Goal: Task Accomplishment & Management: Manage account settings

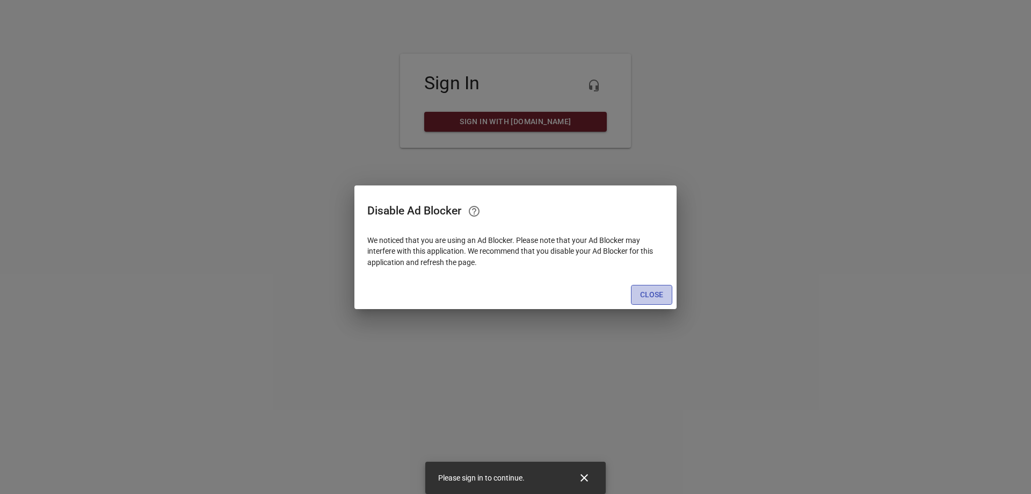
click at [661, 293] on span "Close" at bounding box center [651, 294] width 23 height 13
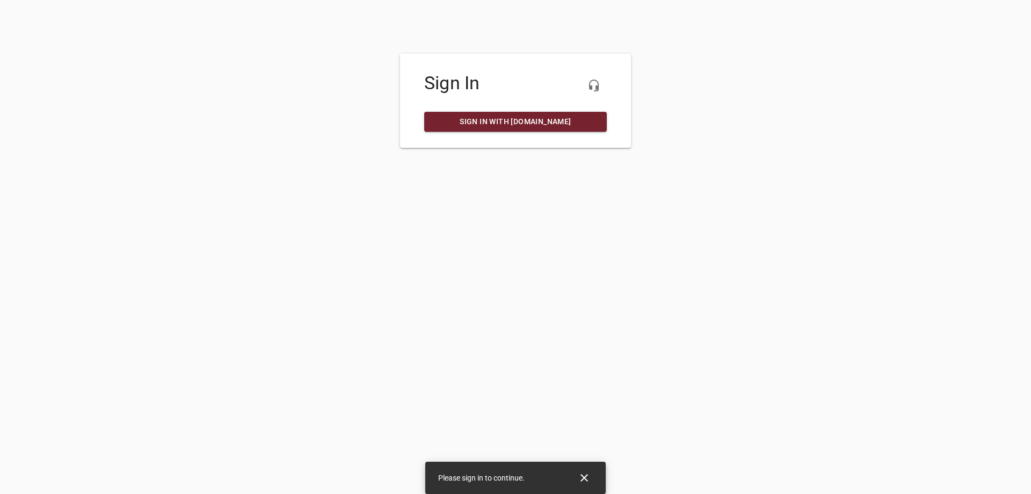
click at [532, 123] on span "Sign in with [DOMAIN_NAME]" at bounding box center [515, 121] width 165 height 13
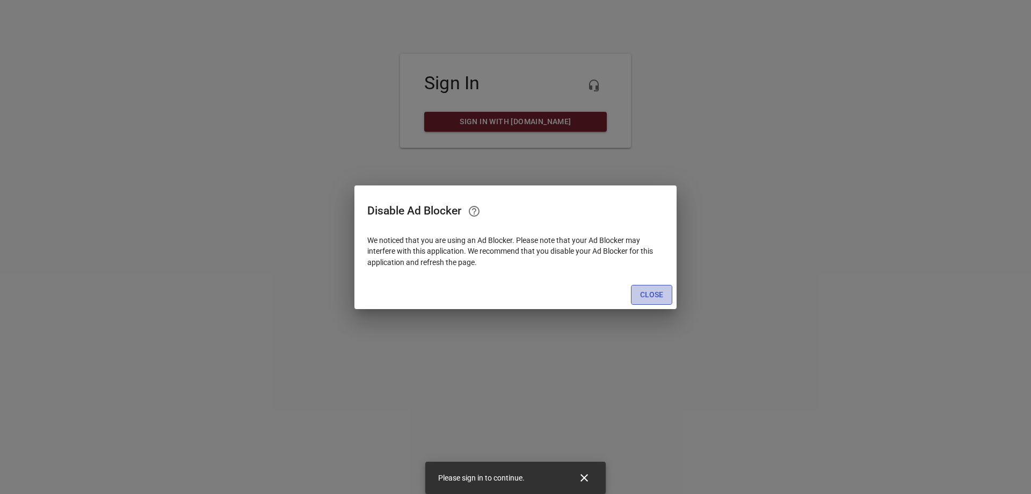
click at [660, 297] on span "Close" at bounding box center [651, 294] width 23 height 13
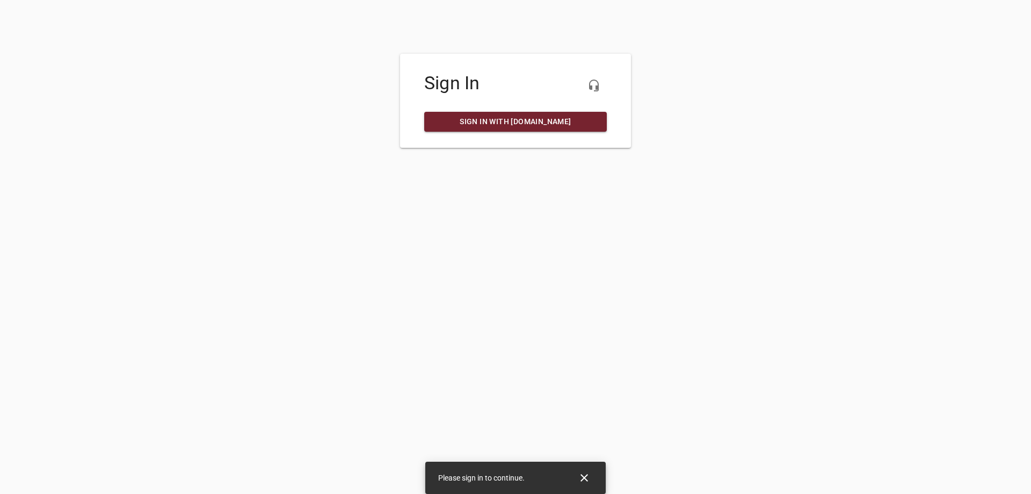
click at [532, 119] on span "Sign in with [DOMAIN_NAME]" at bounding box center [515, 121] width 165 height 13
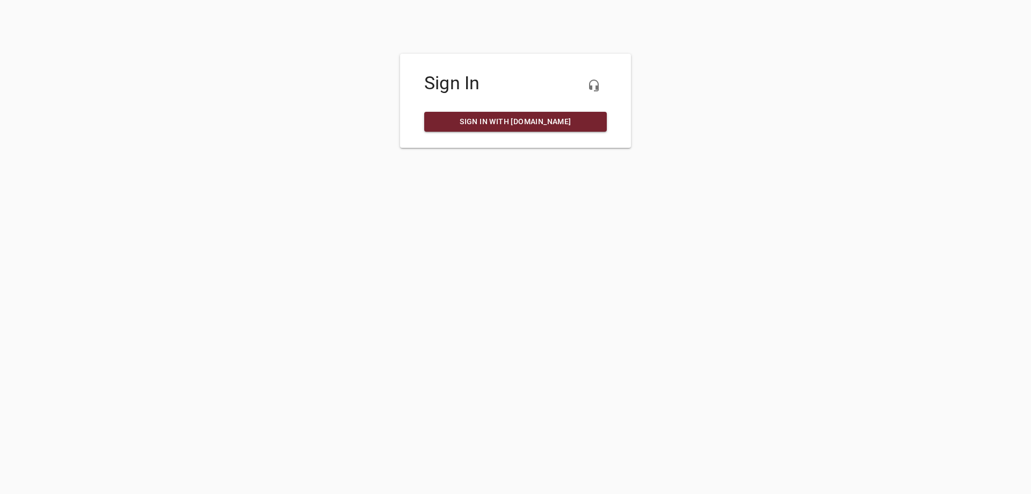
click at [516, 118] on span "Sign in with [DOMAIN_NAME]" at bounding box center [515, 121] width 165 height 13
